Goal: Task Accomplishment & Management: Use online tool/utility

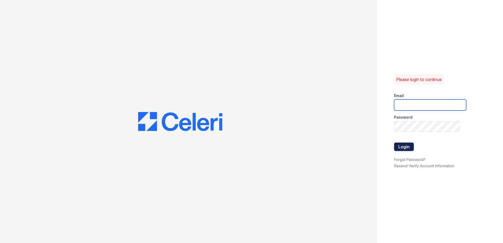
type input "[EMAIL_ADDRESS][DOMAIN_NAME]"
click at [403, 148] on button "Login" at bounding box center [404, 147] width 20 height 8
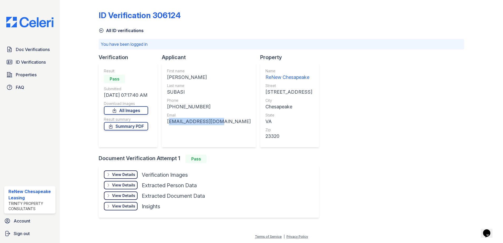
drag, startPoint x: 168, startPoint y: 122, endPoint x: 210, endPoint y: 126, distance: 42.3
click at [210, 126] on div "First name FATIH UMUT Last name SUBASI Phone +18503700010 Email tulayllc@gmail.…" at bounding box center [209, 105] width 84 height 74
copy div "tulayllc@gmail.com"
